Goal: Communication & Community: Share content

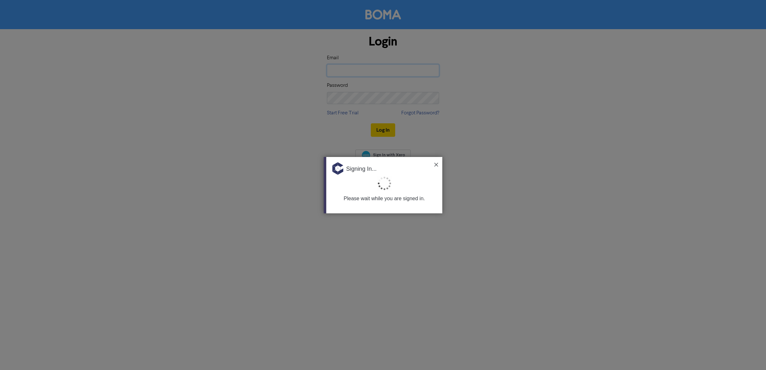
type input "[EMAIL_ADDRESS][DOMAIN_NAME]"
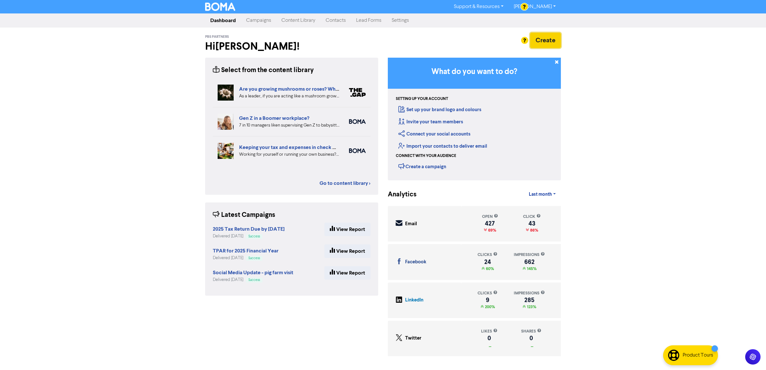
click at [542, 38] on button "Create" at bounding box center [545, 40] width 31 height 15
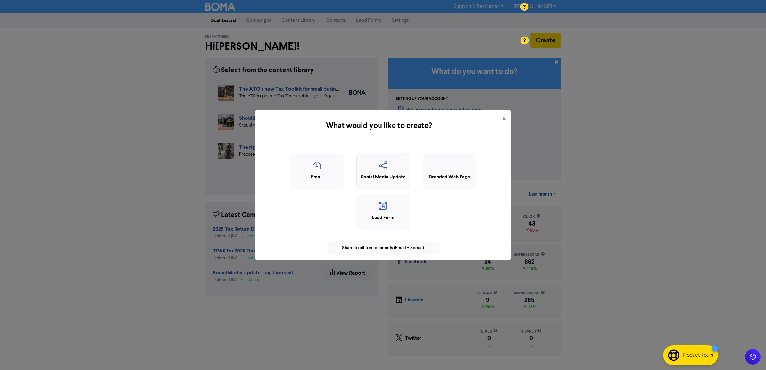
click at [380, 172] on icon "button" at bounding box center [383, 167] width 46 height 12
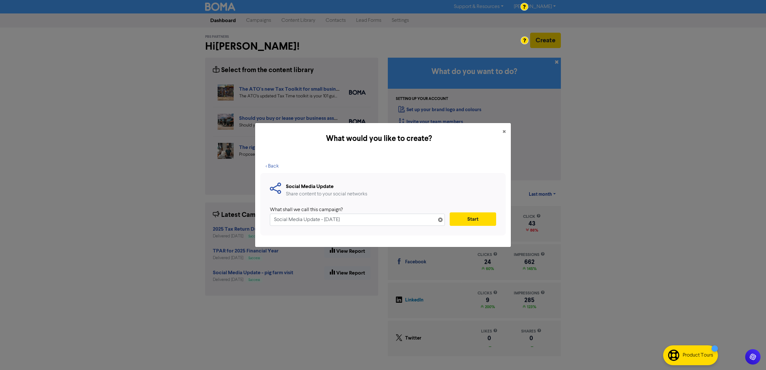
click at [367, 220] on input "Social Media Update - [DATE]" at bounding box center [357, 220] width 175 height 12
drag, startPoint x: 365, startPoint y: 220, endPoint x: 323, endPoint y: 220, distance: 42.0
click at [323, 220] on input "Social Media Update - [DATE]" at bounding box center [357, 220] width 175 height 12
type input "Social Media Update - $1 Trillion SMSF Milestone"
click at [492, 216] on button "Start" at bounding box center [473, 218] width 46 height 13
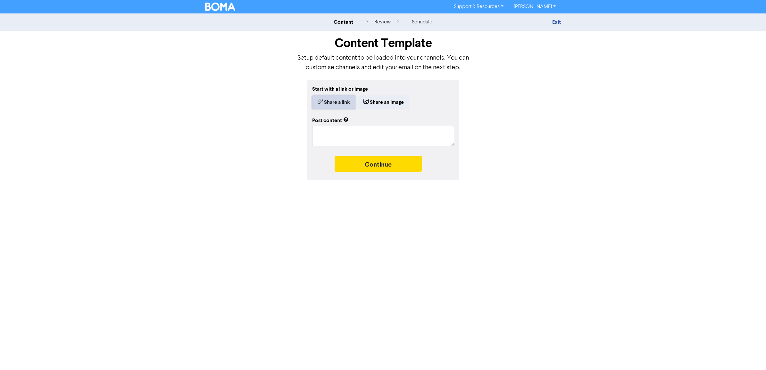
click at [342, 102] on button "Share a link" at bounding box center [333, 101] width 43 height 13
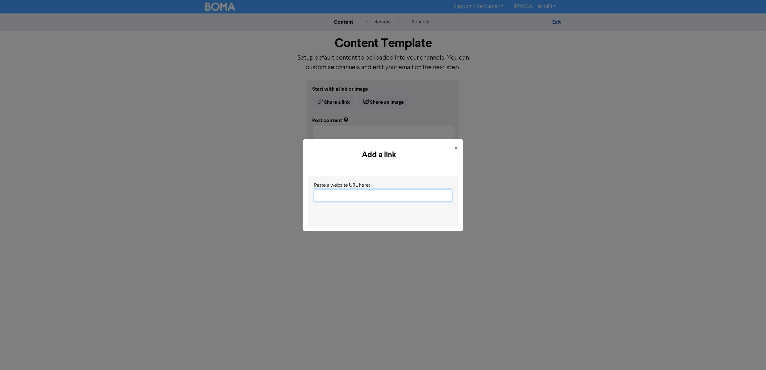
click at [334, 191] on input "text" at bounding box center [383, 195] width 138 height 12
paste input "[URL][DOMAIN_NAME]"
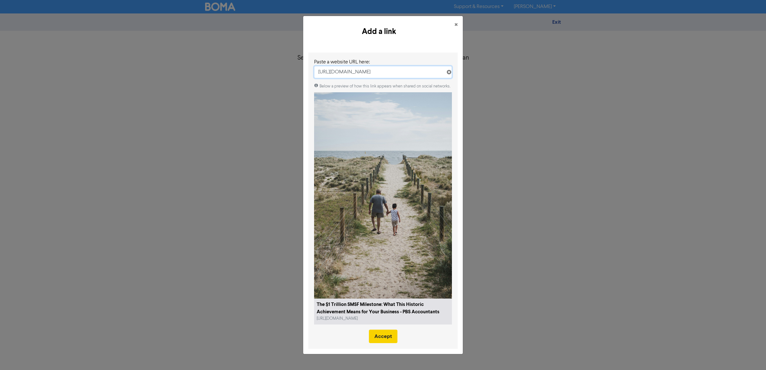
type input "[URL][DOMAIN_NAME]"
click at [377, 339] on button "Accept" at bounding box center [383, 336] width 29 height 13
type textarea "x"
type textarea "Every New Client Creates Global Impact: How PBS Is Changing Lives Through B1G1.…"
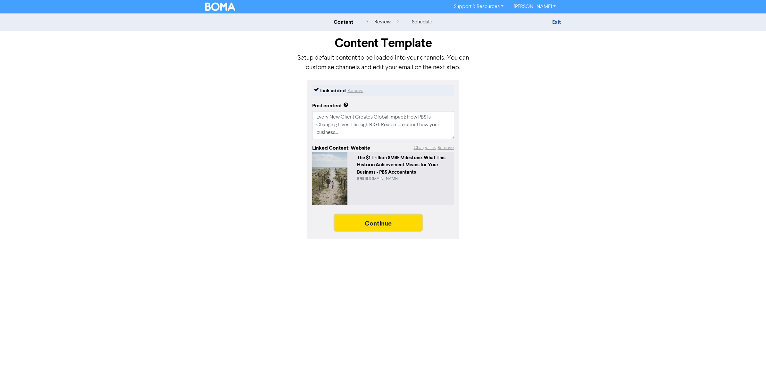
drag, startPoint x: 372, startPoint y: 223, endPoint x: 322, endPoint y: 257, distance: 60.4
click at [228, 302] on div "Support & Resources Video Tutorials FAQ & Guides Marketing Education [PERSON_NA…" at bounding box center [383, 185] width 766 height 370
click at [383, 231] on div "Continue" at bounding box center [383, 224] width 142 height 19
click at [361, 225] on button "Continue" at bounding box center [378, 223] width 87 height 16
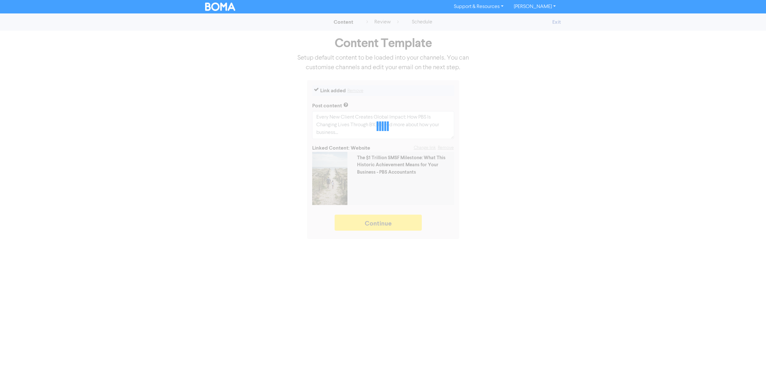
type textarea "x"
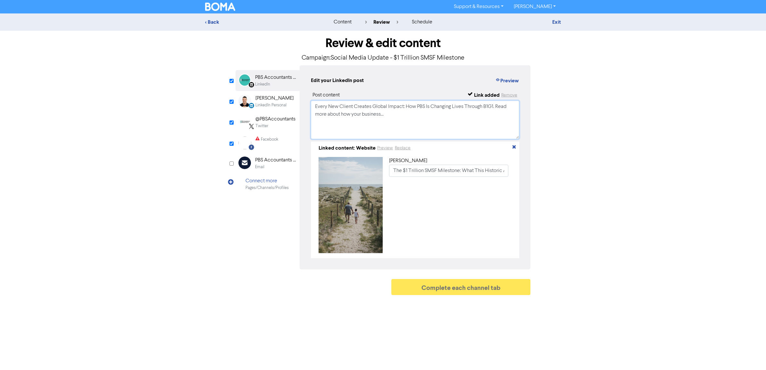
drag, startPoint x: 405, startPoint y: 130, endPoint x: 225, endPoint y: 84, distance: 185.9
click at [225, 89] on div "Review & edit content Campaign: Social Media Update - $1 Trillion SMSF Mileston…" at bounding box center [382, 165] width 365 height 268
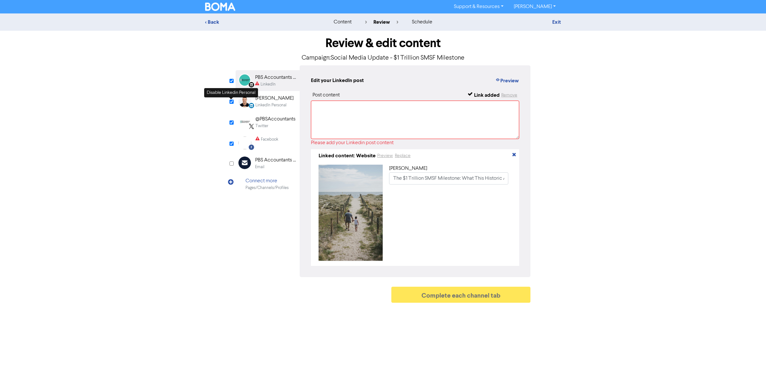
click at [231, 102] on input "checkbox" at bounding box center [231, 102] width 4 height 4
checkbox input "false"
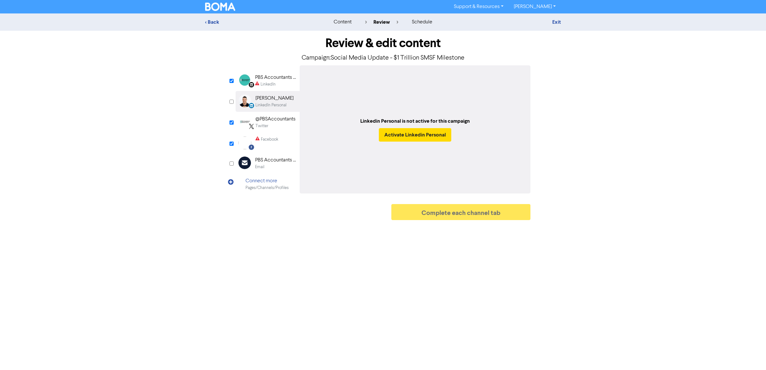
click at [275, 80] on div "PBS Accountants and Advisers Pty Ltd" at bounding box center [275, 78] width 41 height 8
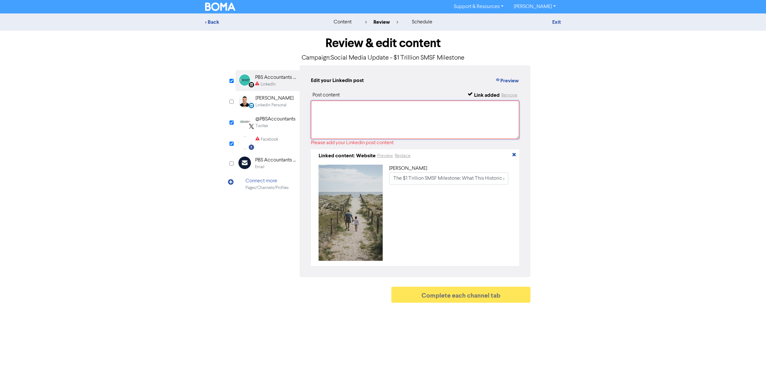
click at [401, 106] on textarea at bounding box center [415, 120] width 208 height 38
paste textarea ""SMSFs just hit $1 trillion in assets, but here's what most business owners don…"
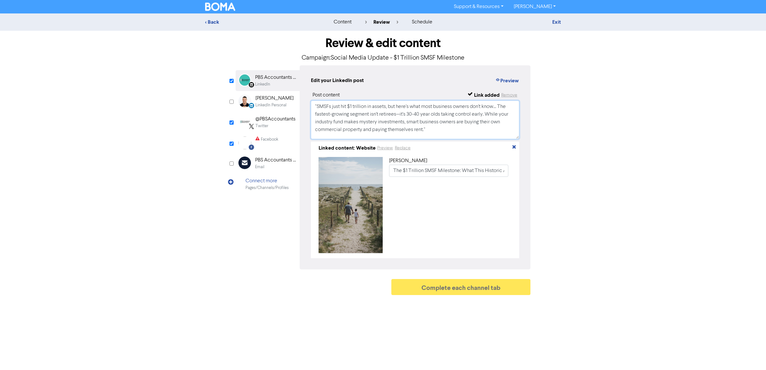
scroll to position [2, 0]
click at [433, 127] on textarea ""SMSFs just hit $1 trillion in assets, but here's what most business owners don…" at bounding box center [415, 120] width 208 height 38
drag, startPoint x: 318, startPoint y: 101, endPoint x: 329, endPoint y: 97, distance: 11.9
click at [318, 101] on textarea ""SMSFs just hit $1 trillion in assets, but here's what most business owners don…" at bounding box center [415, 120] width 208 height 38
click at [438, 127] on textarea "SMSFs just hit $1 trillion in assets, but here's what most business owners don'…" at bounding box center [415, 120] width 208 height 38
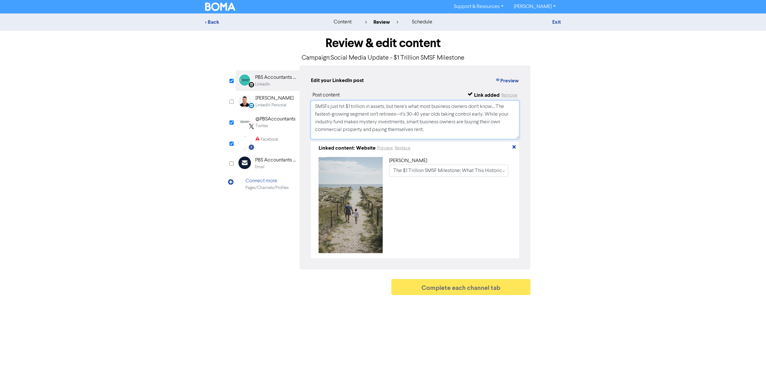
click at [437, 132] on textarea "SMSFs just hit $1 trillion in assets, but here's what most business owners don'…" at bounding box center [415, 120] width 208 height 38
click at [461, 132] on textarea "SMSFs just hit $1 trillion in assets, but here's what most business owners don'…" at bounding box center [415, 120] width 208 height 38
paste textarea "Read why waiting until retirement to start your SMSF could cost you hundreds of…"
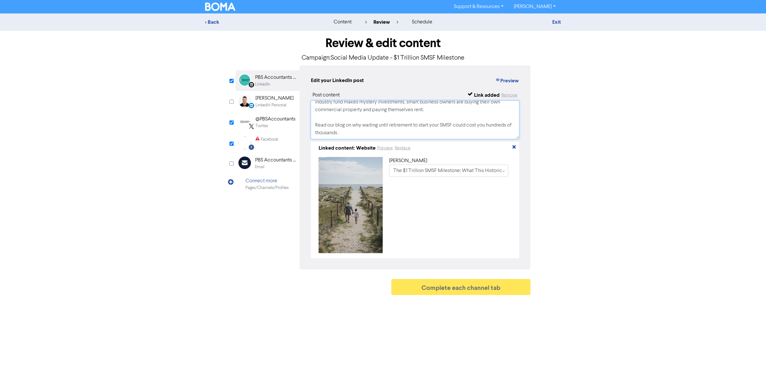
click at [357, 134] on textarea "SMSFs just hit $1 trillion in assets, but here's what most business owners don'…" at bounding box center [415, 120] width 208 height 38
paste textarea "#SMSF #SuperannuationStrategy #BusinessOwners #WealthBuilding #TaxStrategy #Ret…"
click at [337, 136] on textarea "SMSFs just hit $1 trillion in assets, but here's what most business owners don'…" at bounding box center [415, 120] width 208 height 38
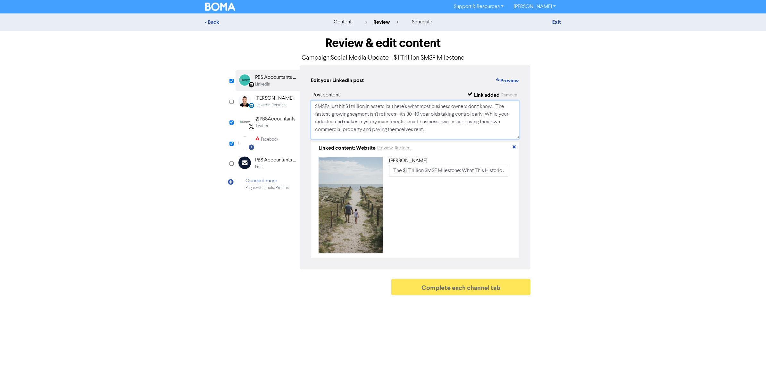
drag, startPoint x: 453, startPoint y: 135, endPoint x: 201, endPoint y: 81, distance: 258.5
click at [201, 81] on div "Review & edit content Campaign: Social Media Update - $1 Trillion SMSF Mileston…" at bounding box center [382, 165] width 365 height 268
type textarea "SMSFs just hit $1 trillion in assets, but here's what most business owners don'…"
click at [269, 124] on div "Twitter" at bounding box center [275, 126] width 40 height 6
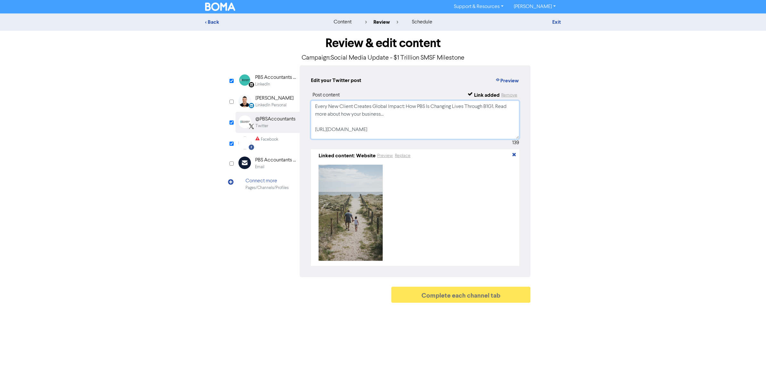
click at [355, 108] on textarea "Every New Client Creates Global Impact: How PBS Is Changing Lives Through B1G1.…" at bounding box center [415, 120] width 208 height 38
click at [344, 109] on textarea "Every New Client Creates Global Impact: How PBS Is Changing Lives Through B1G1.…" at bounding box center [415, 120] width 208 height 38
drag, startPoint x: 312, startPoint y: 106, endPoint x: 505, endPoint y: 158, distance: 200.2
click at [505, 158] on div "Post content Link added Remove Every New Client Creates Global Impact: How PBS …" at bounding box center [415, 178] width 208 height 175
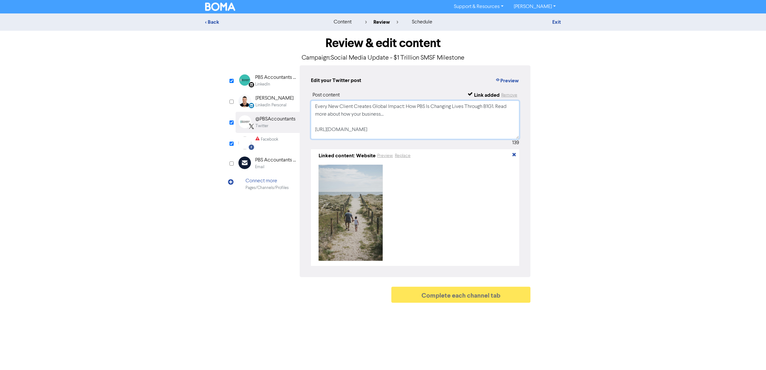
paste textarea "SMSFs just hit $1 trillion in assets, but here's what most business owners don'…"
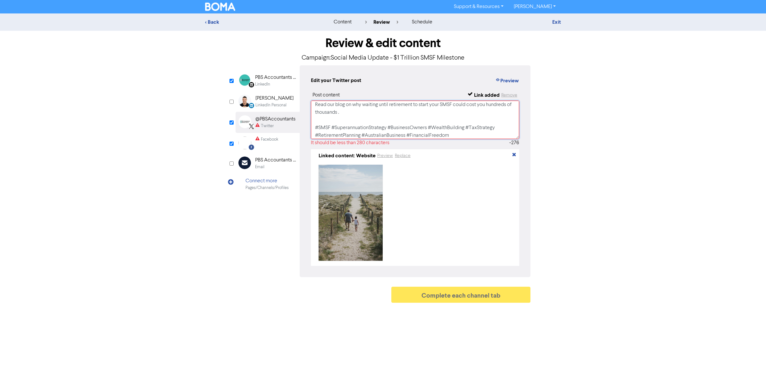
scroll to position [43, 0]
drag, startPoint x: 463, startPoint y: 135, endPoint x: 311, endPoint y: 122, distance: 152.7
click at [311, 122] on textarea "SMSFs just hit $1 trillion in assets, but here's what most business owners don'…" at bounding box center [415, 120] width 208 height 38
drag, startPoint x: 465, startPoint y: 128, endPoint x: 486, endPoint y: 114, distance: 25.4
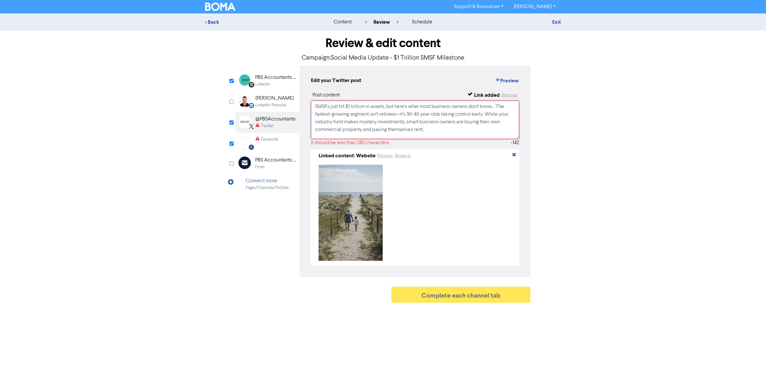
click at [486, 114] on textarea "SMSFs just hit $1 trillion in assets, but here's what most business owners don'…" at bounding box center [415, 120] width 208 height 38
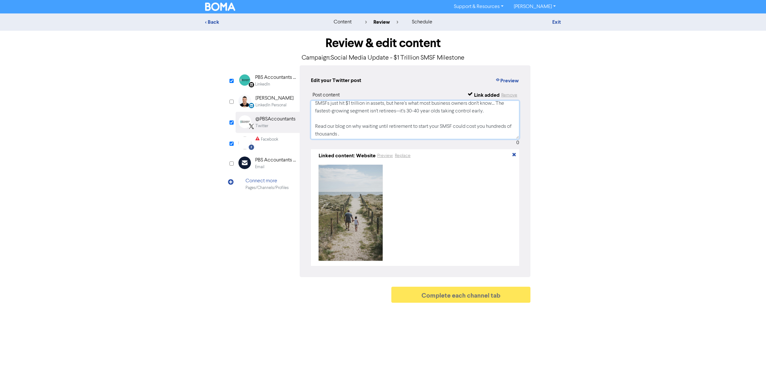
scroll to position [4, 0]
type textarea "SMSFs just hit $1 trillion in assets, but here's what most business owners don'…"
click at [269, 145] on div "Facebook" at bounding box center [266, 142] width 23 height 13
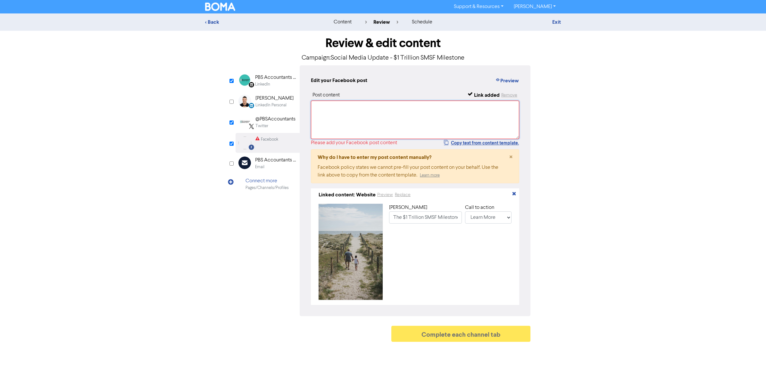
click at [354, 118] on textarea at bounding box center [415, 120] width 208 height 38
paste textarea "SMSFs just hit $1 trillion in assets, but here's what most business owners don'…"
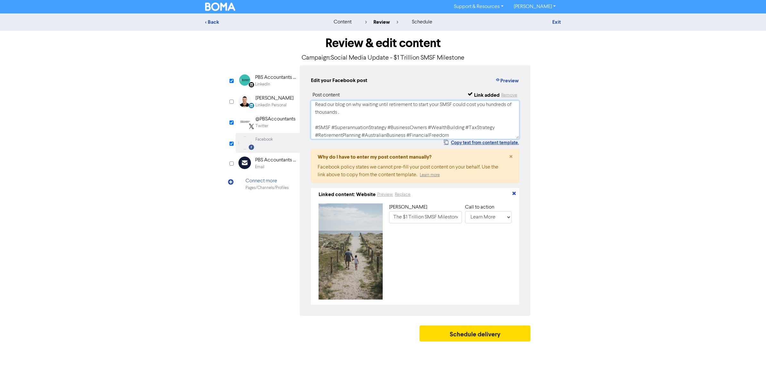
scroll to position [0, 0]
click at [348, 111] on textarea "SMSFs just hit $1 trillion in assets, but here's what most business owners don'…" at bounding box center [415, 120] width 208 height 38
drag, startPoint x: 379, startPoint y: 110, endPoint x: 494, endPoint y: 112, distance: 115.0
click at [379, 110] on textarea "SMSFs just hit $1 trillion in assets, but here's what most business owners don'…" at bounding box center [415, 120] width 208 height 38
click at [469, 128] on textarea "SMSFs just hit $1 trillion in assets, but here's what most business owners don'…" at bounding box center [415, 120] width 208 height 38
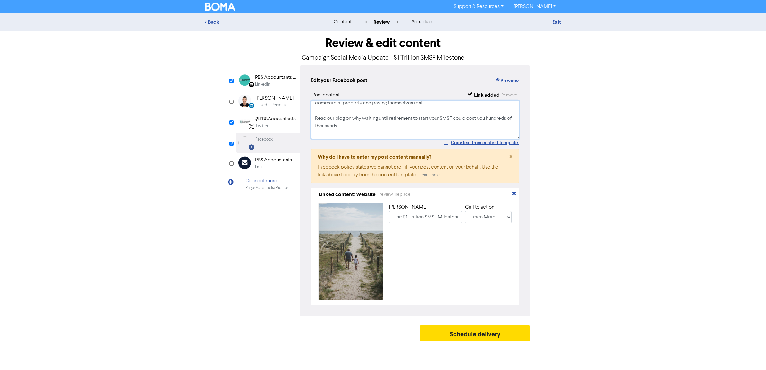
scroll to position [32, 0]
click at [365, 120] on textarea "SMSFs just hit $1 trillion in assets, but here's what most business owners don'…" at bounding box center [415, 120] width 208 height 38
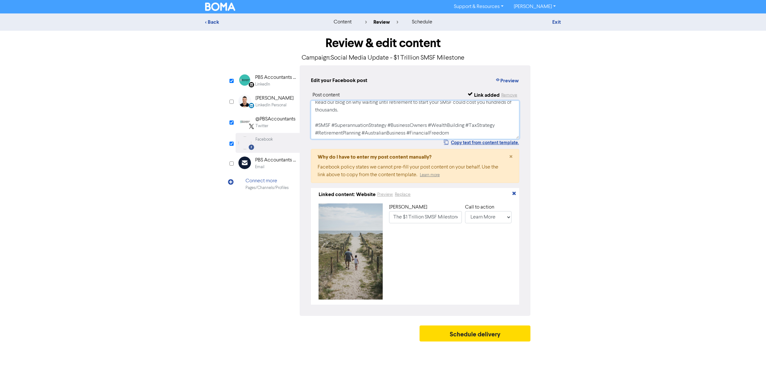
click at [493, 130] on textarea "SMSFs just hit $1 trillion in assets, but here's what most business owners don'…" at bounding box center [415, 120] width 208 height 38
type textarea "SMSFs just hit $1 trillion in assets, but here's what most business owners don'…"
click at [468, 337] on button "Schedule delivery" at bounding box center [474, 334] width 111 height 16
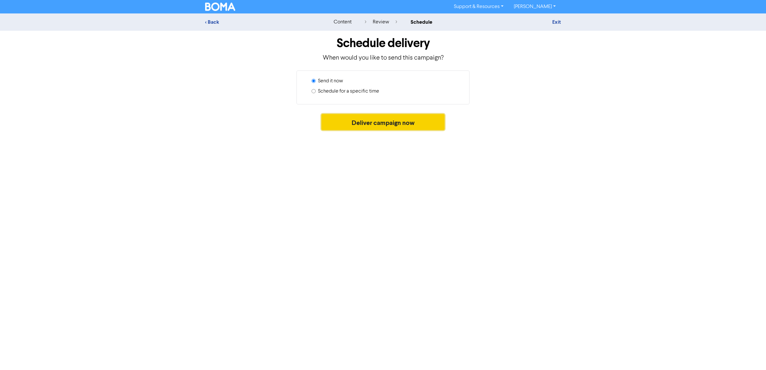
click at [356, 124] on button "Deliver campaign now" at bounding box center [382, 122] width 123 height 16
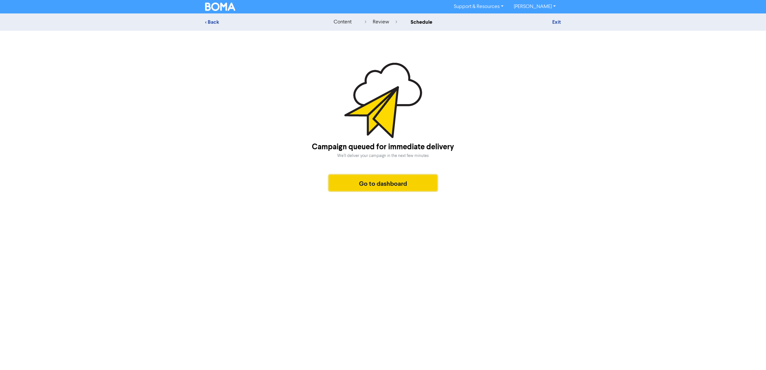
click at [421, 187] on button "Go to dashboard" at bounding box center [383, 183] width 108 height 16
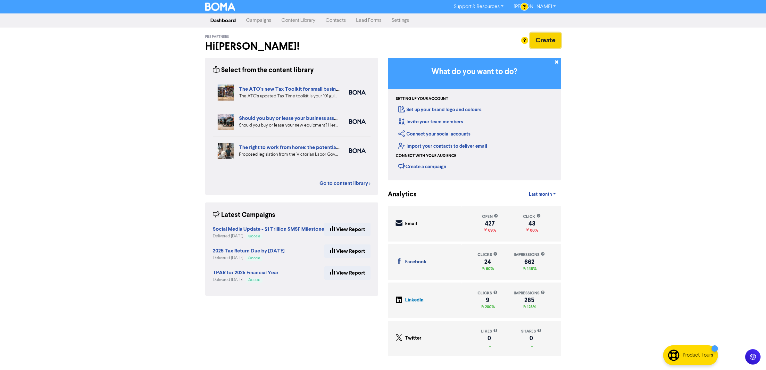
click at [553, 47] on button "Create" at bounding box center [545, 40] width 31 height 15
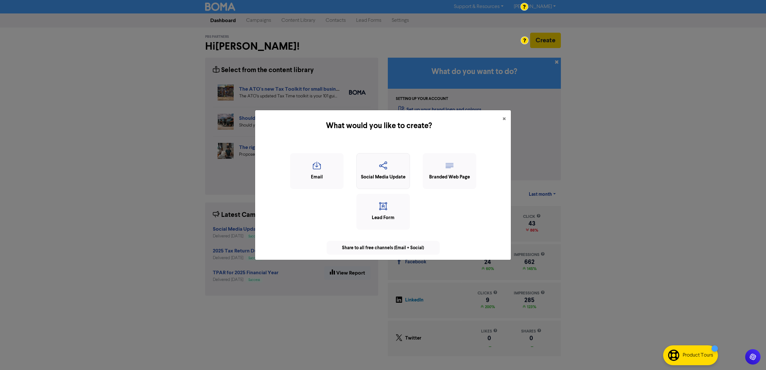
click at [377, 170] on icon "button" at bounding box center [383, 167] width 46 height 12
